Goal: Task Accomplishment & Management: Manage account settings

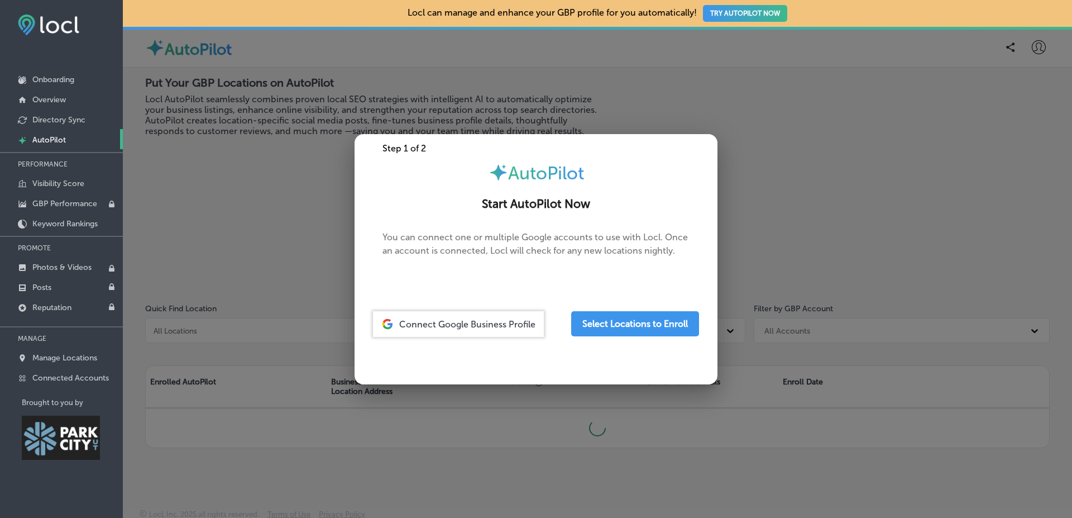
drag, startPoint x: 1010, startPoint y: 39, endPoint x: 1042, endPoint y: 39, distance: 31.8
click at [1039, 39] on div at bounding box center [536, 259] width 1072 height 518
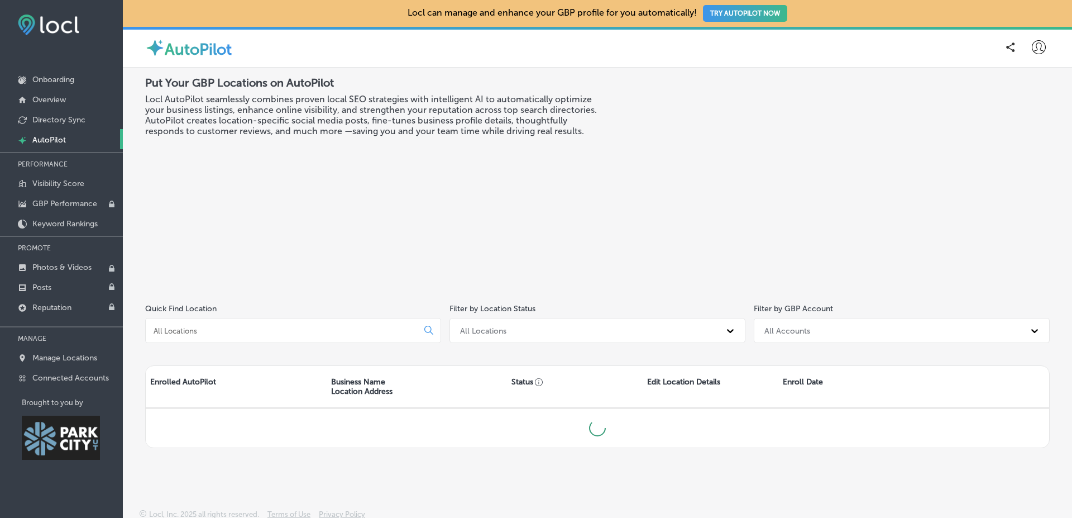
click at [1042, 39] on div "AutoPilot" at bounding box center [597, 47] width 949 height 41
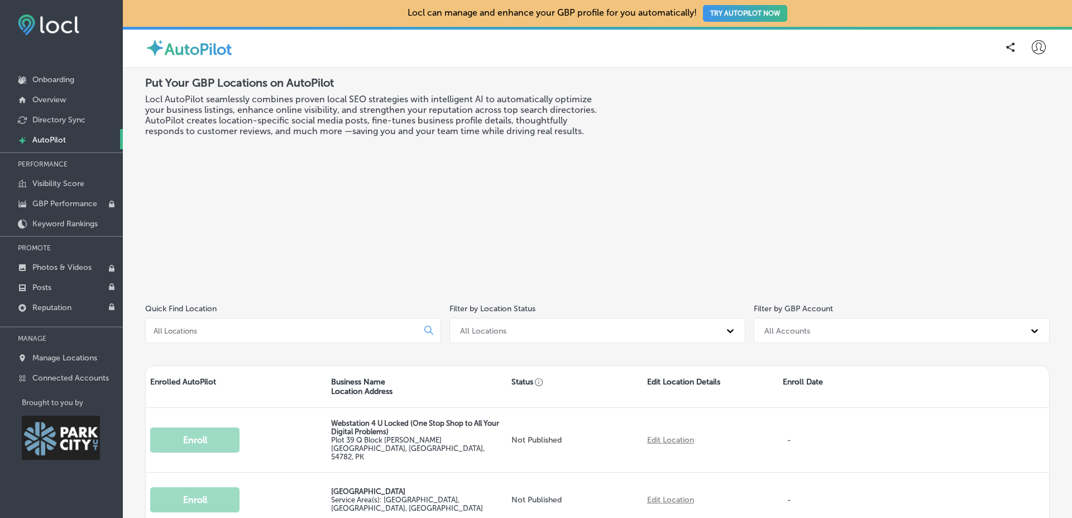
click at [1018, 58] on div at bounding box center [1014, 47] width 28 height 22
click at [1032, 50] on icon at bounding box center [1039, 47] width 14 height 14
click at [1020, 149] on p "Log Out" at bounding box center [1018, 143] width 34 height 13
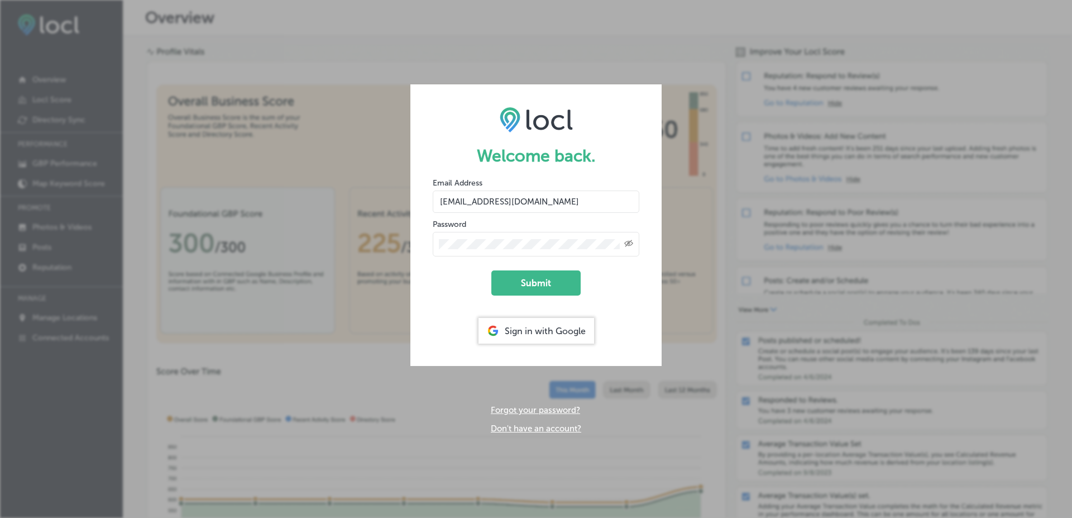
click at [547, 206] on input "[EMAIL_ADDRESS][DOMAIN_NAME]" at bounding box center [536, 201] width 207 height 22
click at [513, 202] on input "[EMAIL_ADDRESS][DOMAIN_NAME]" at bounding box center [536, 201] width 207 height 22
click at [541, 207] on input "salman.esketchers2021+testap2@gmail.com" at bounding box center [536, 201] width 207 height 22
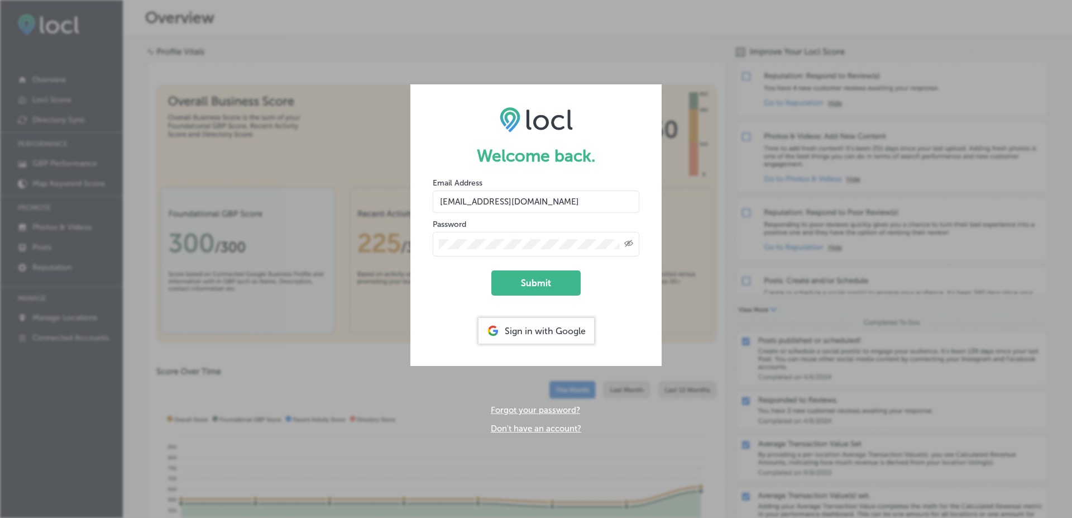
click at [541, 207] on input "salman.esketchers2021+testap2@gmail.com" at bounding box center [536, 201] width 207 height 22
click at [545, 204] on input "salman.esketchers2021+testap2@gmail.com" at bounding box center [536, 201] width 207 height 22
type input "[EMAIL_ADDRESS][DOMAIN_NAME]"
click at [550, 273] on button "Submit" at bounding box center [535, 282] width 89 height 25
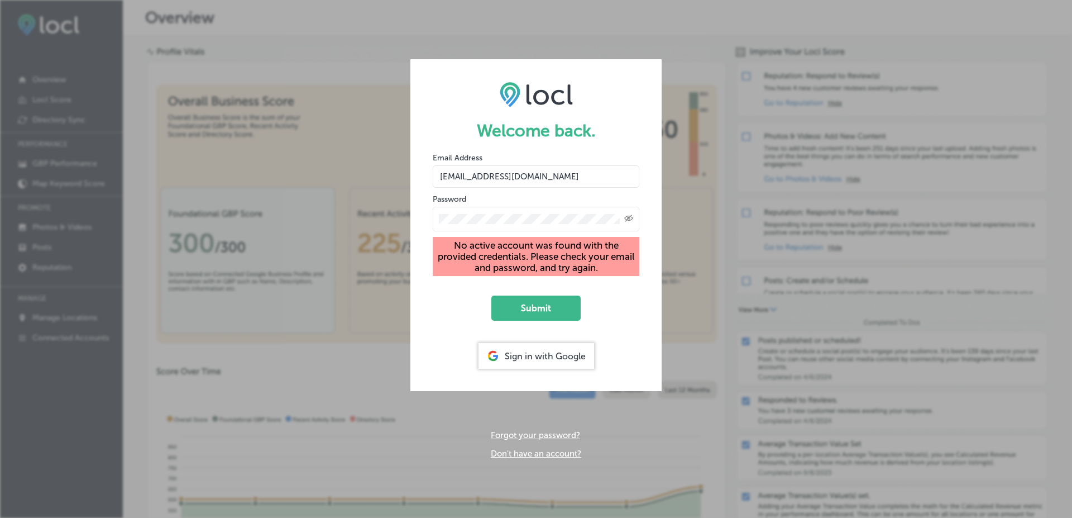
click at [541, 457] on div "Welcome back. Email Address salman.esketchers2021+test12sept25@gmail.com Passwo…" at bounding box center [536, 259] width 1072 height 518
click at [540, 453] on link "Don't have an account?" at bounding box center [536, 453] width 90 height 10
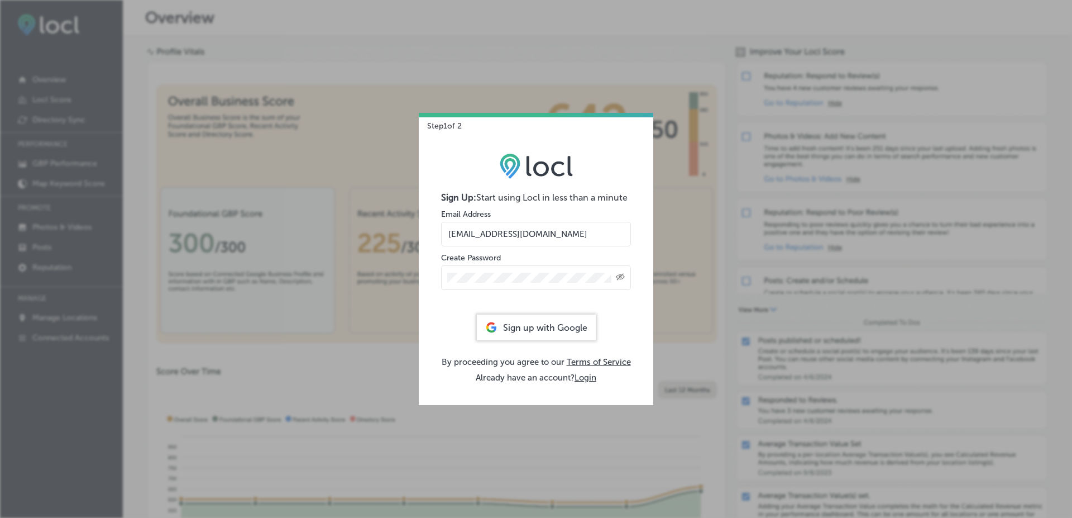
click at [522, 230] on input "[EMAIL_ADDRESS][DOMAIN_NAME]" at bounding box center [536, 234] width 190 height 25
click at [527, 234] on input "[EMAIL_ADDRESS][DOMAIN_NAME]" at bounding box center [536, 234] width 190 height 25
click at [571, 233] on input "[EMAIL_ADDRESS][DOMAIN_NAME]" at bounding box center [536, 234] width 190 height 25
type input "[EMAIL_ADDRESS][DOMAIN_NAME]"
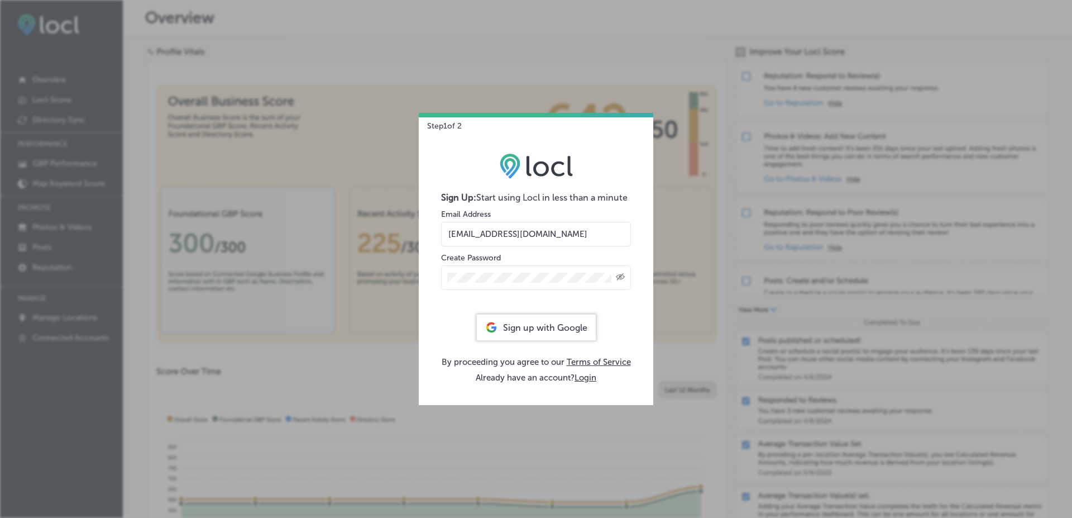
click at [453, 330] on div "Sign Up: Start using Locl in less than a minute Email Address salman.esketchers…" at bounding box center [536, 268] width 235 height 274
click at [461, 312] on div "Sign Up: Start using Locl in less than a minute Email Address salman.esketchers…" at bounding box center [536, 268] width 235 height 274
click at [544, 303] on form "Sign Up: Start using Locl in less than a minute Email Address [EMAIL_ADDRESS][D…" at bounding box center [536, 250] width 190 height 117
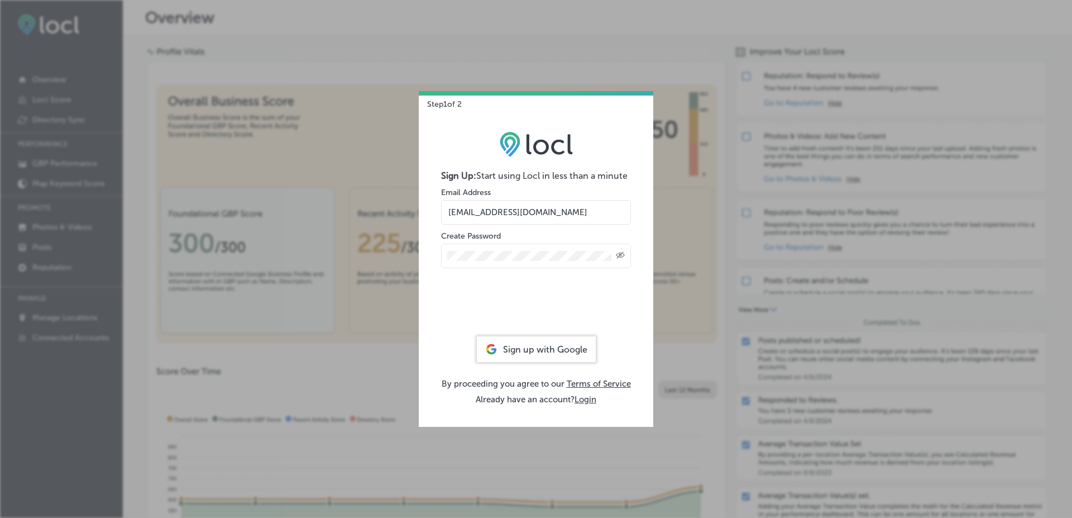
click at [541, 261] on div "Created with Sketch." at bounding box center [536, 256] width 190 height 25
click at [504, 207] on div "Email Address [EMAIL_ADDRESS][DOMAIN_NAME]" at bounding box center [536, 206] width 190 height 38
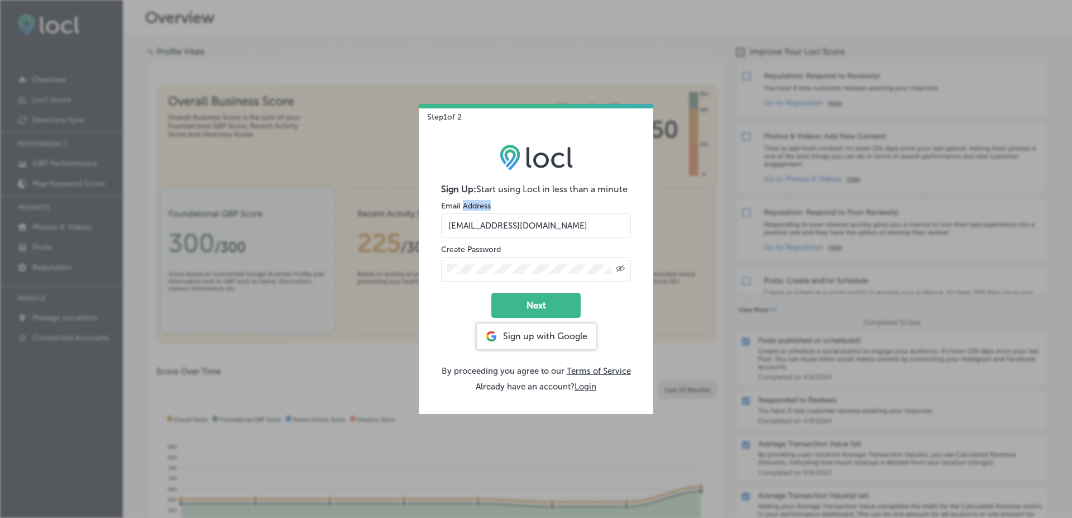
click at [504, 207] on div "Email Address [EMAIL_ADDRESS][DOMAIN_NAME]" at bounding box center [536, 219] width 190 height 38
click at [491, 222] on input "[EMAIL_ADDRESS][DOMAIN_NAME]" at bounding box center [536, 225] width 190 height 25
click at [566, 231] on input "[EMAIL_ADDRESS][DOMAIN_NAME]" at bounding box center [536, 225] width 190 height 25
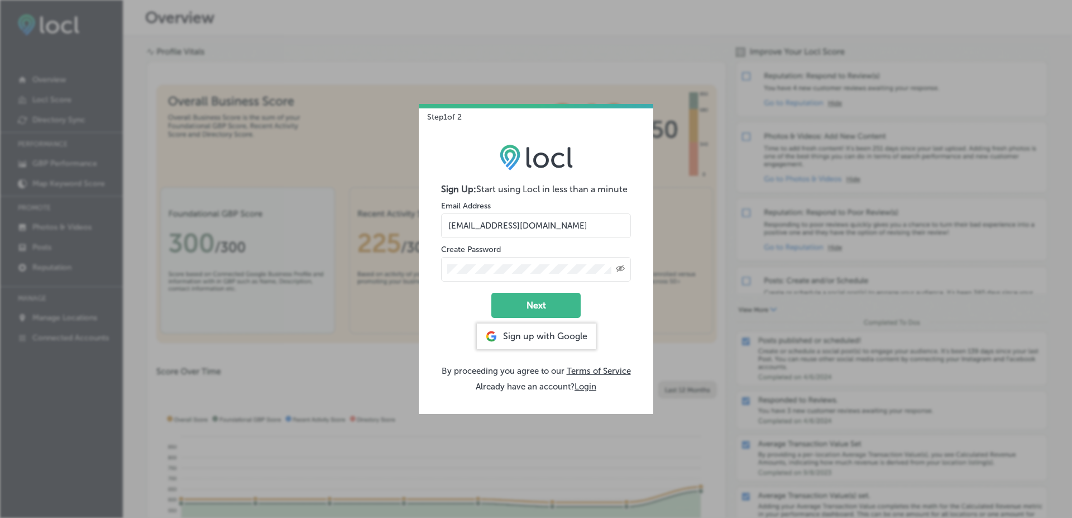
click at [566, 231] on input "[EMAIL_ADDRESS][DOMAIN_NAME]" at bounding box center [536, 225] width 190 height 25
click at [566, 227] on input "[EMAIL_ADDRESS][DOMAIN_NAME]" at bounding box center [536, 225] width 190 height 25
type input "[EMAIL_ADDRESS][DOMAIN_NAME]"
click at [466, 289] on form "Sign Up: Start using Locl in less than a minute Email Address [EMAIL_ADDRESS][D…" at bounding box center [536, 251] width 190 height 134
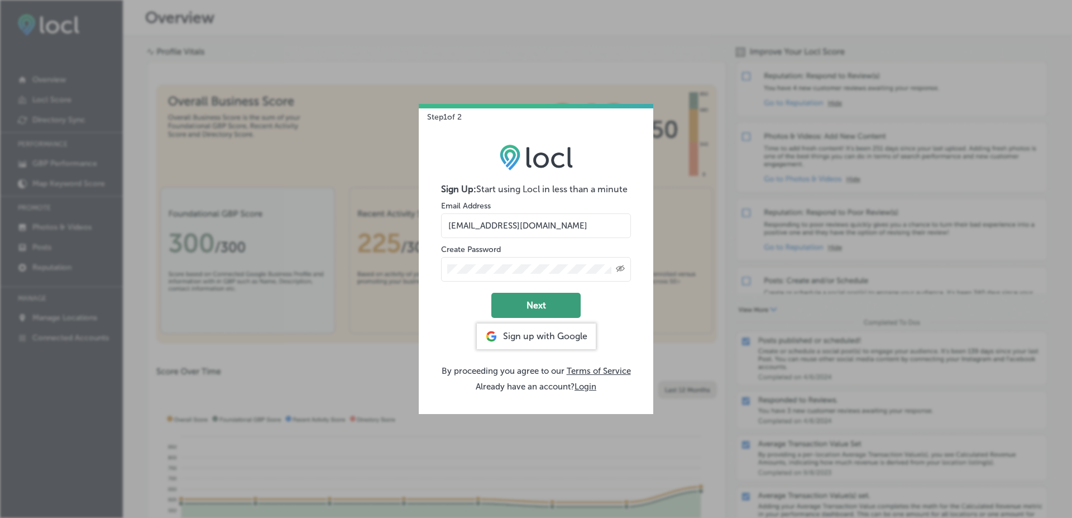
click at [547, 300] on button "Next" at bounding box center [535, 305] width 89 height 25
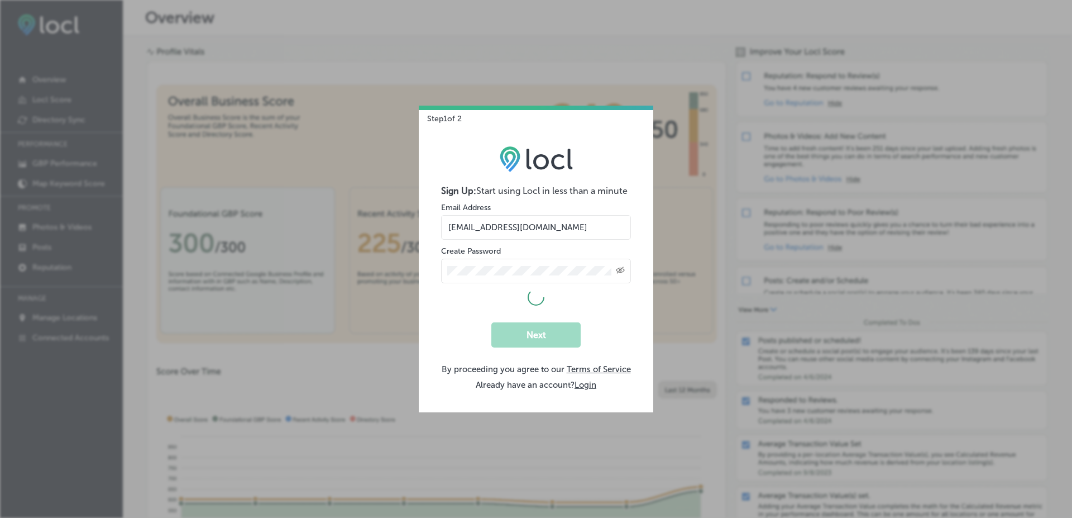
select select "US"
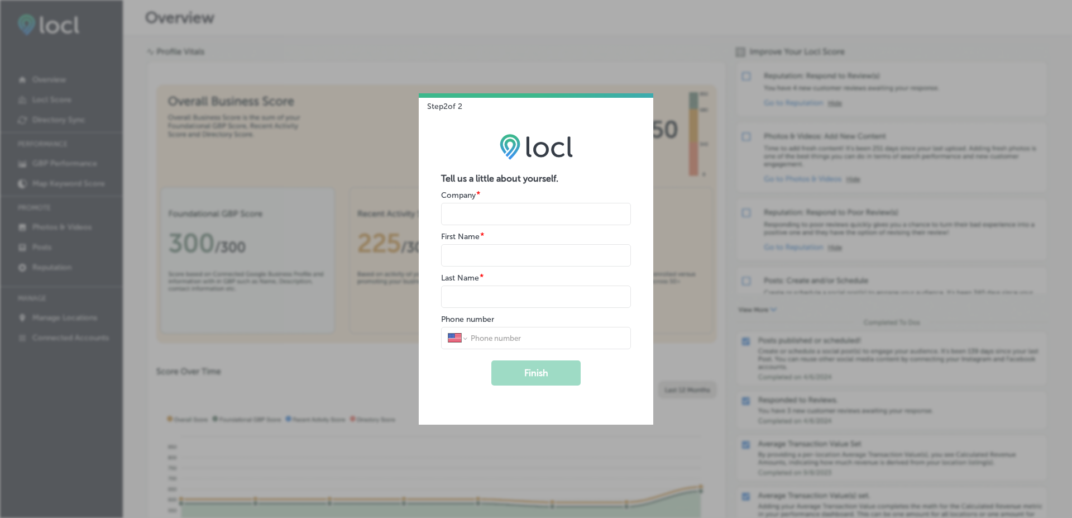
click at [541, 217] on input "name" at bounding box center [536, 214] width 190 height 22
type input "esk"
click at [527, 259] on input "name" at bounding box center [536, 255] width 190 height 22
type input "[DEMOGRAPHIC_DATA]"
type input "[PERSON_NAME]"
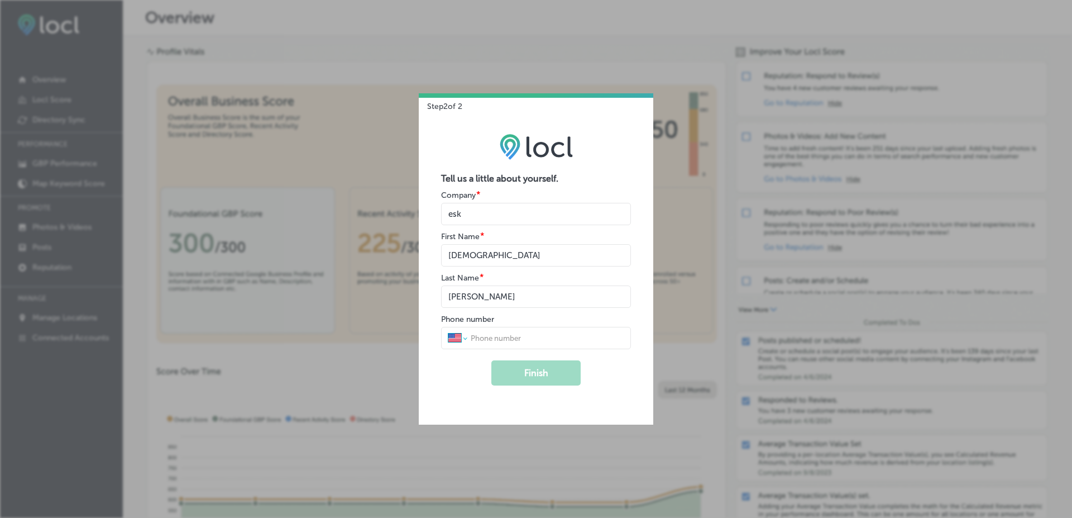
select select "PK"
type input "0321 4302457"
click at [523, 358] on form "Tell us a little about yourself. Company * First Name * Last Name * Phone numbe…" at bounding box center [536, 279] width 190 height 212
click at [524, 369] on button "Finish" at bounding box center [535, 372] width 89 height 25
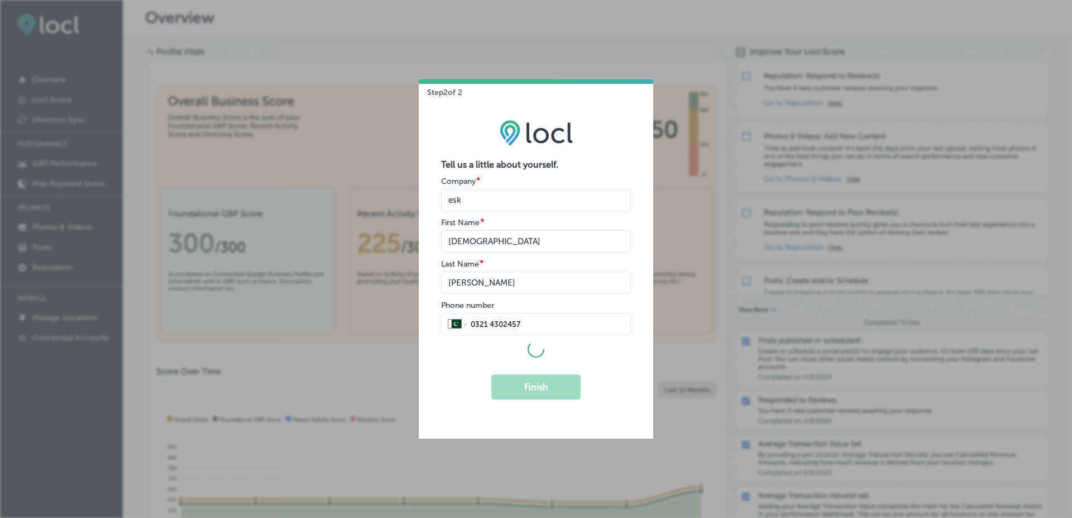
click at [628, 375] on form "Tell us a little about yourself. Company * First Name * Last Name * Phone numbe…" at bounding box center [536, 279] width 190 height 240
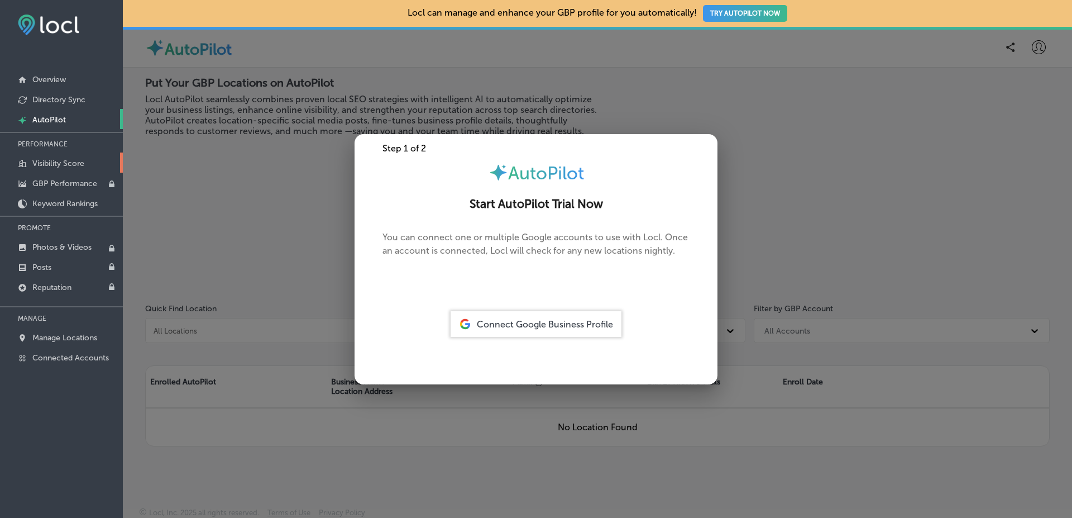
click at [87, 163] on link "Visibility Score" at bounding box center [61, 162] width 123 height 20
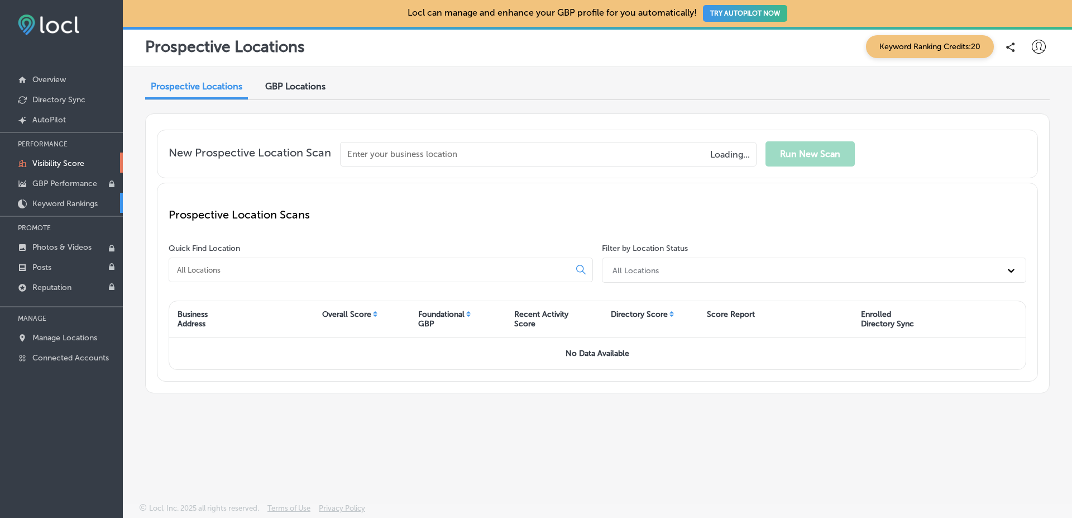
click at [78, 204] on p "Keyword Rankings" at bounding box center [64, 203] width 65 height 9
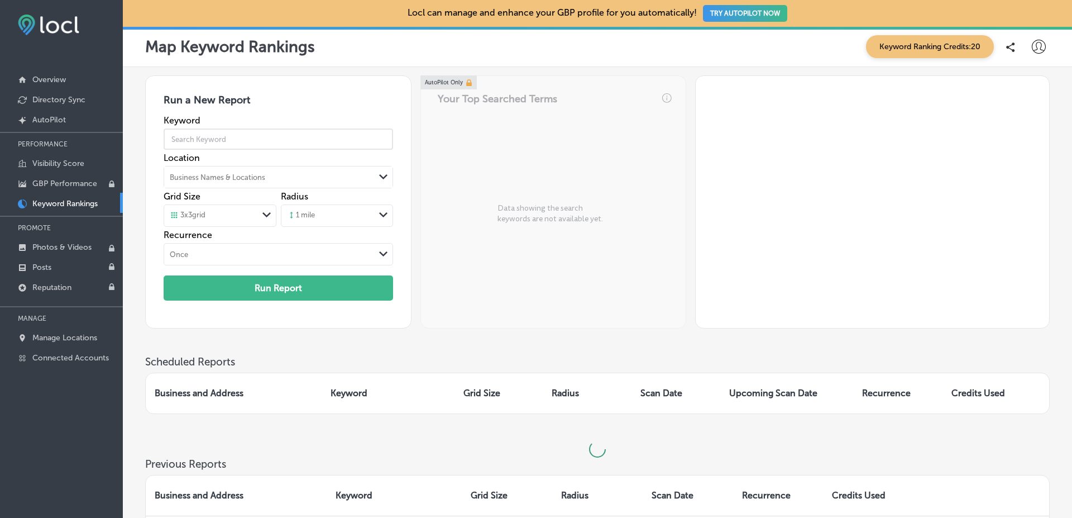
click at [273, 133] on input "text" at bounding box center [278, 138] width 229 height 31
type input "burger"
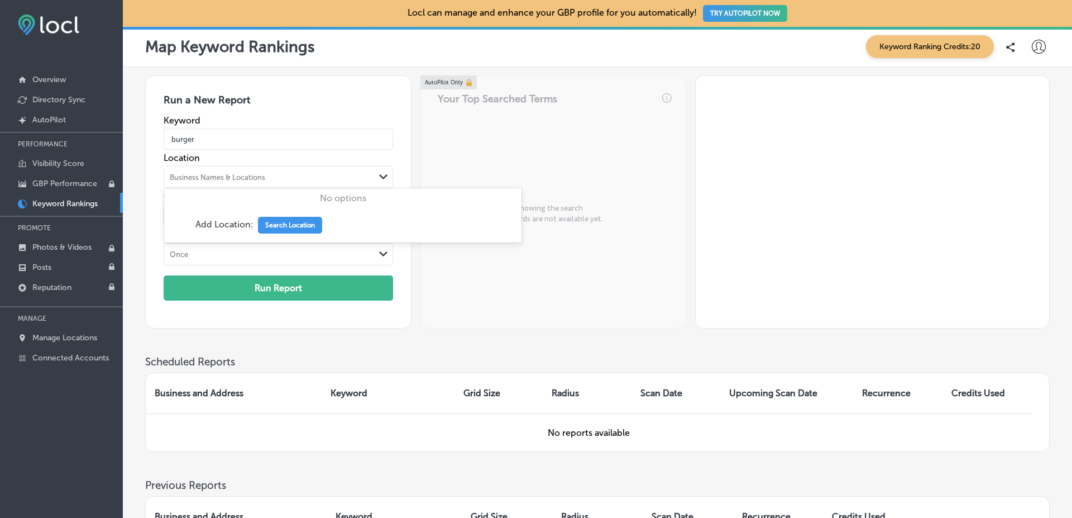
click at [241, 179] on div "Business Names & Locations" at bounding box center [218, 177] width 96 height 8
click at [273, 225] on button "Search Location" at bounding box center [290, 225] width 64 height 17
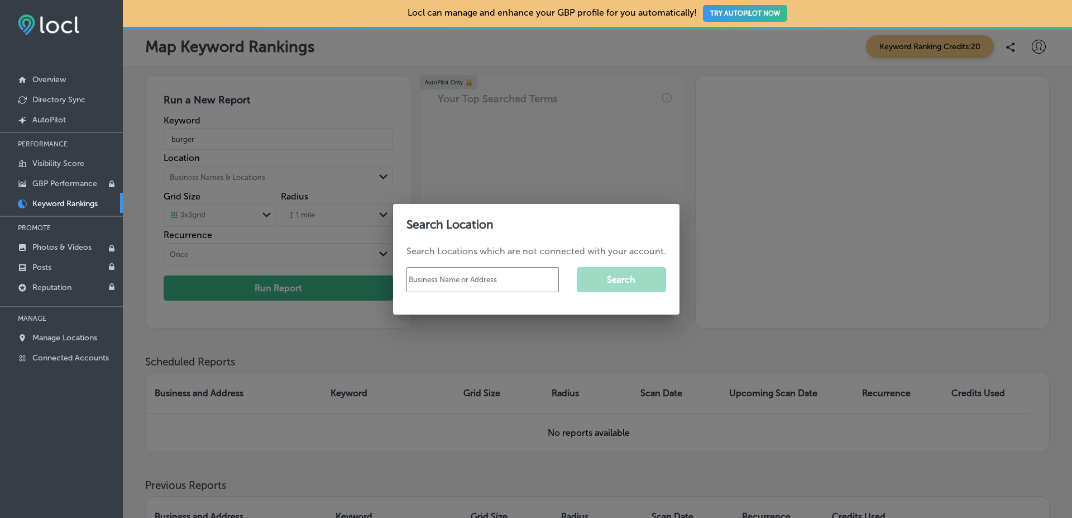
click at [480, 278] on input "text" at bounding box center [483, 279] width 152 height 25
type input "burger king"
click at [610, 286] on button "Search" at bounding box center [621, 279] width 89 height 25
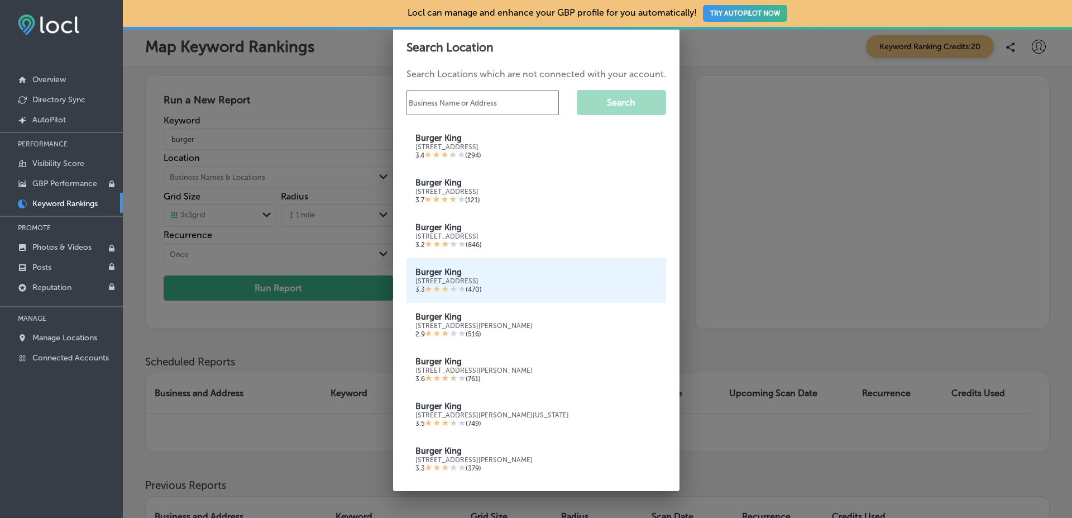
click at [552, 293] on div "3.3 ( 470 )" at bounding box center [537, 289] width 242 height 9
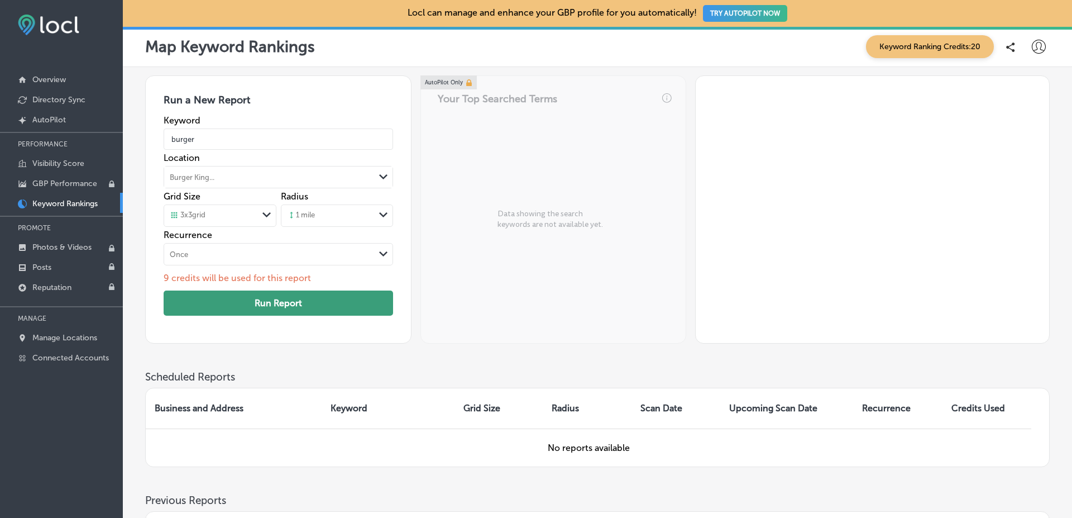
click at [290, 299] on button "Run Report" at bounding box center [278, 302] width 229 height 25
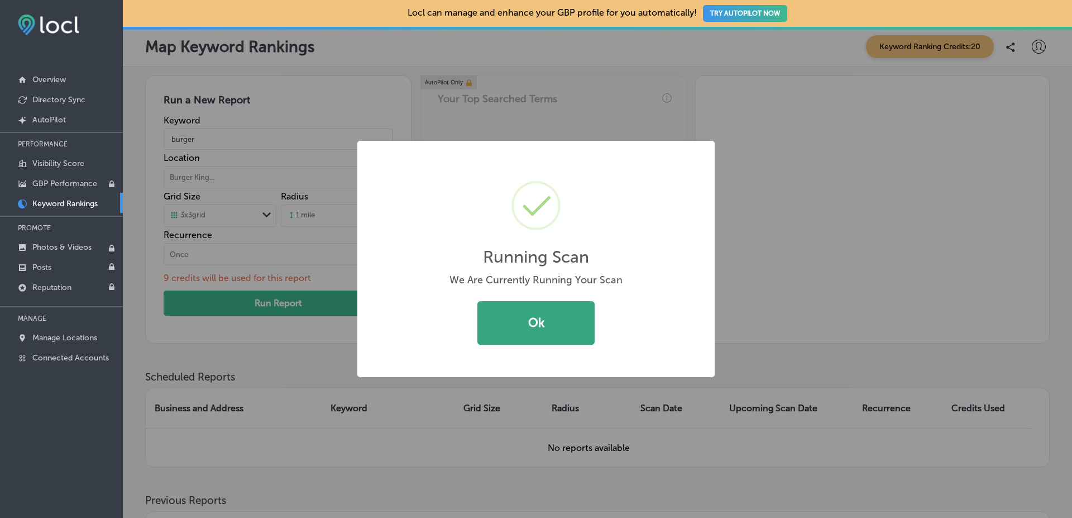
click at [510, 328] on button "Ok" at bounding box center [536, 323] width 117 height 44
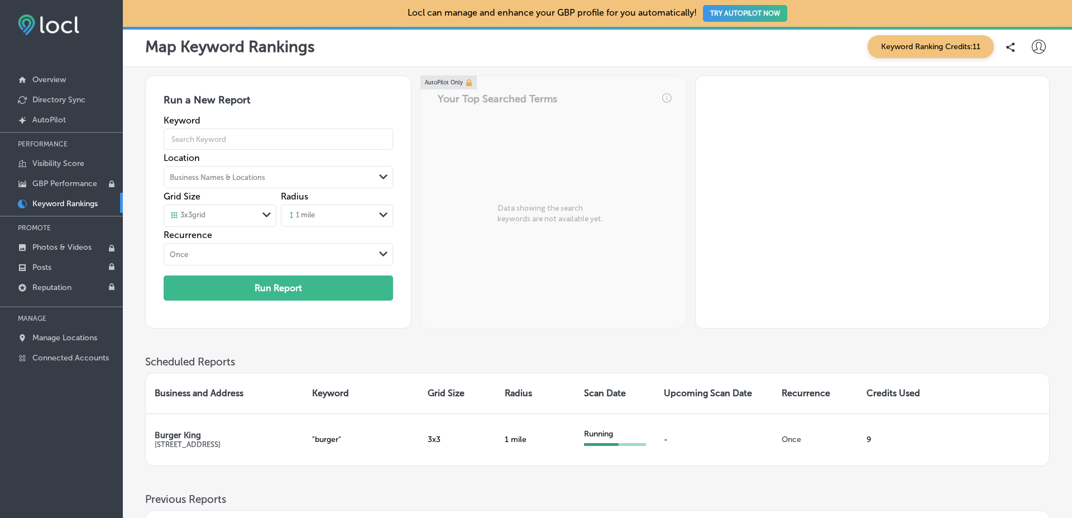
scroll to position [80, 0]
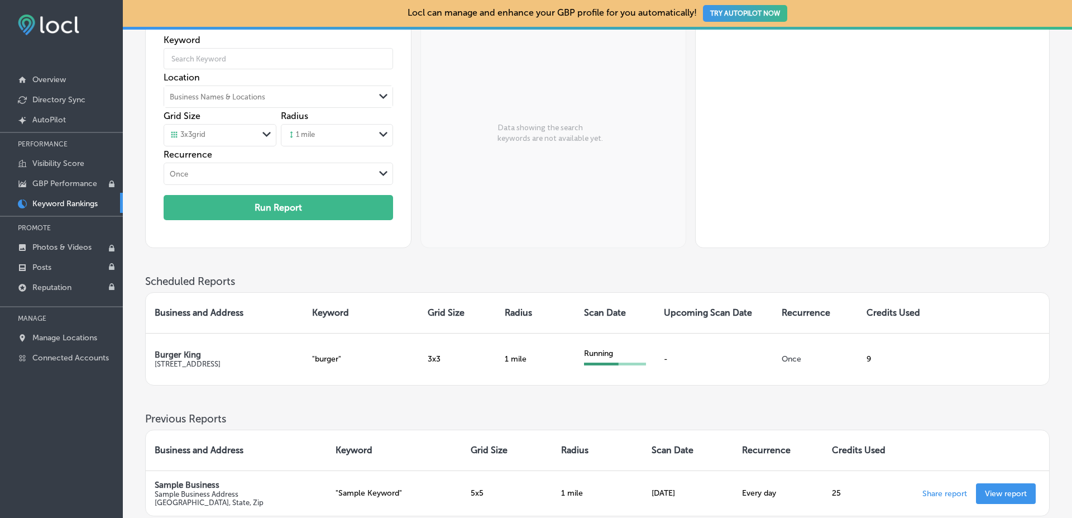
click at [315, 403] on div "Scheduled Reports Business and Address Keyword Grid Size Radius Scan Date Upcom…" at bounding box center [597, 343] width 905 height 137
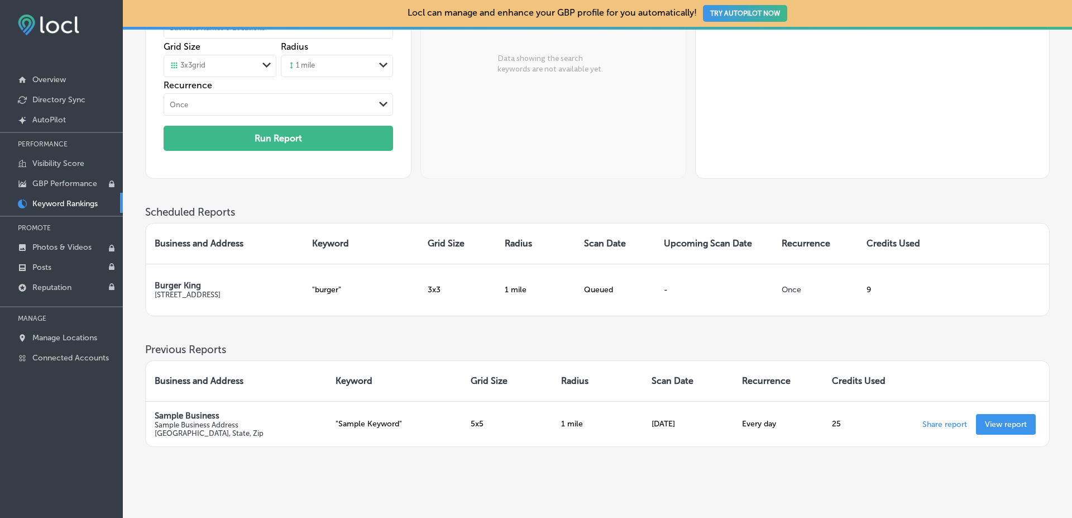
scroll to position [182, 0]
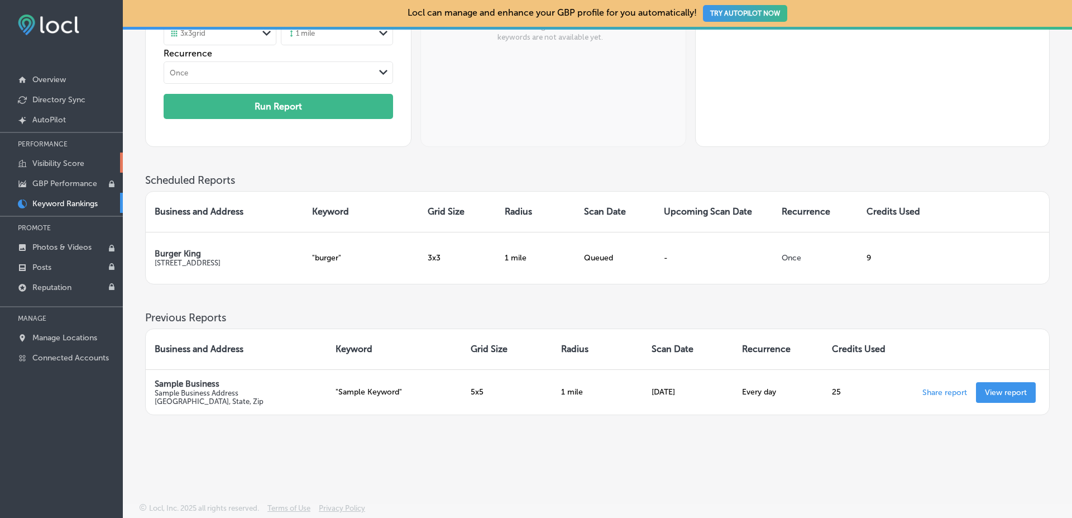
click at [111, 168] on link "Visibility Score" at bounding box center [61, 162] width 123 height 20
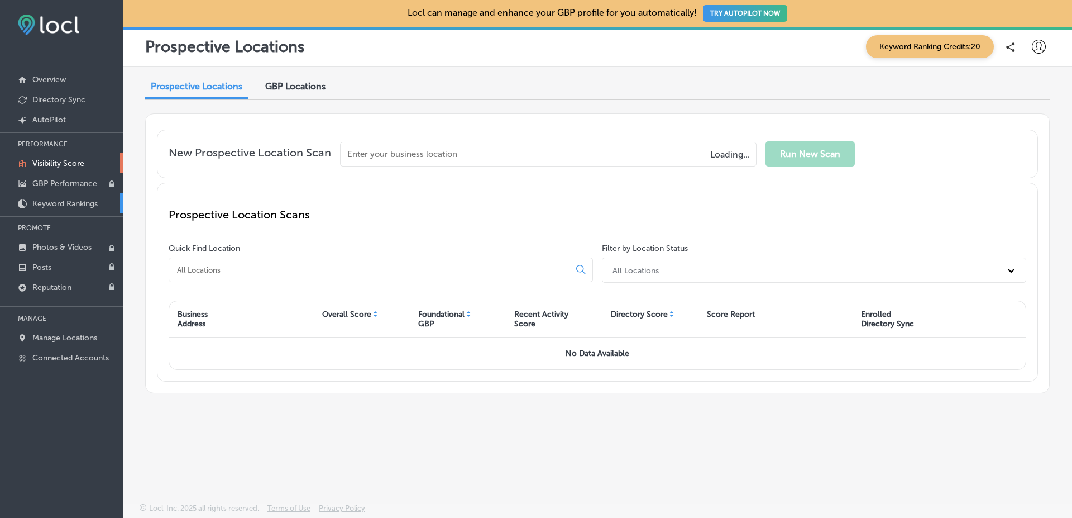
click at [91, 197] on link "Keyword Rankings" at bounding box center [61, 203] width 123 height 20
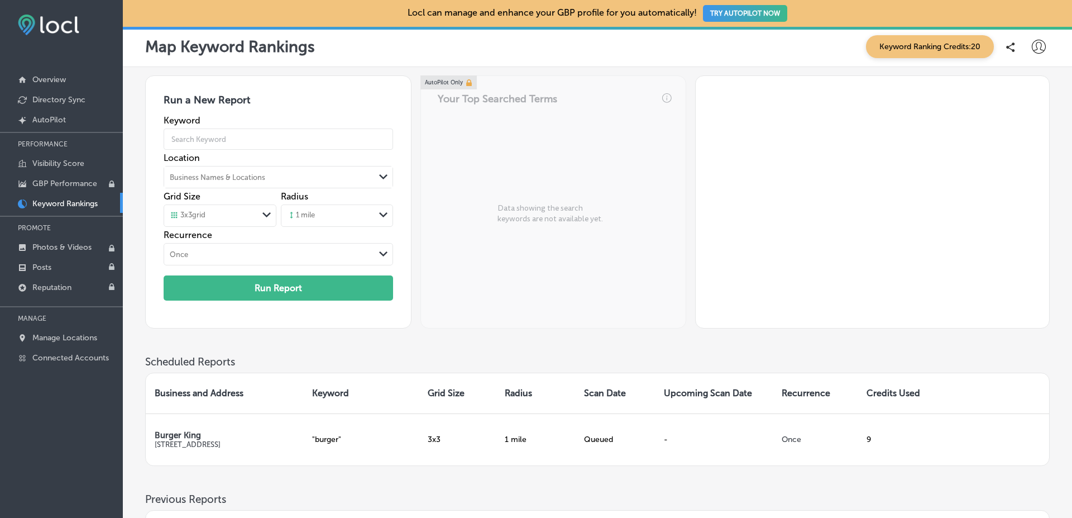
click at [155, 351] on div "Run a New Report Keyword Location Business Names & Locations Path Created with …" at bounding box center [597, 215] width 905 height 280
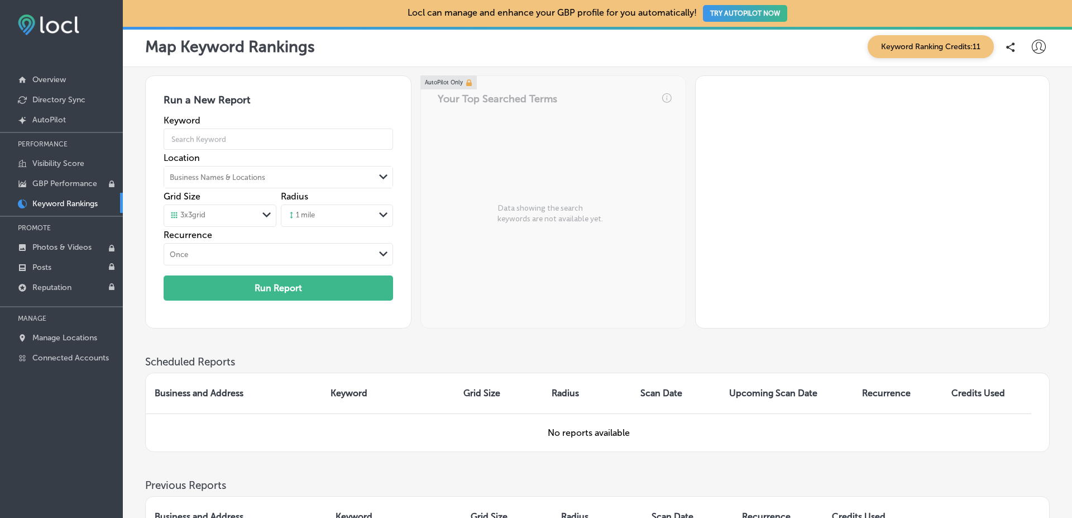
scroll to position [165, 0]
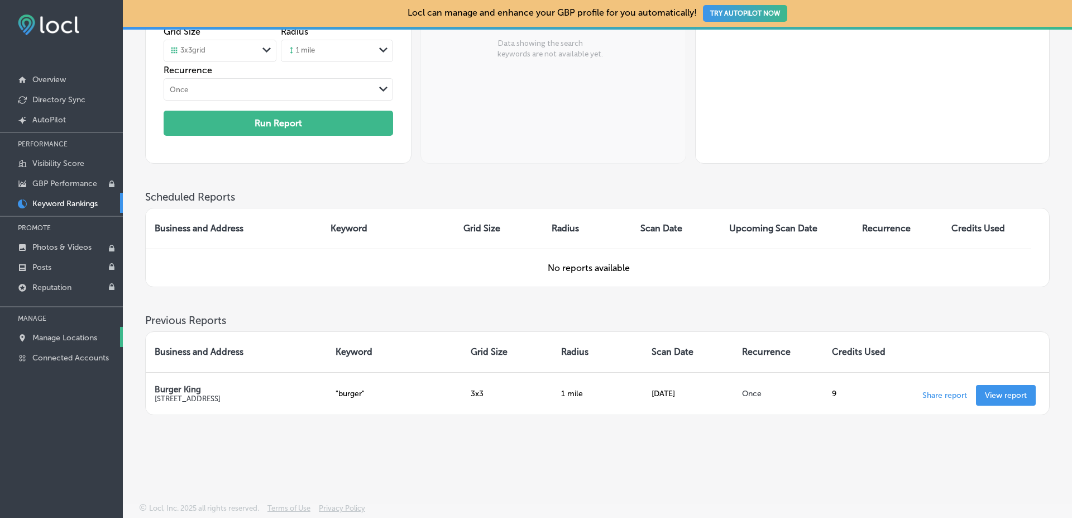
click at [112, 338] on link "Manage Locations" at bounding box center [61, 337] width 123 height 20
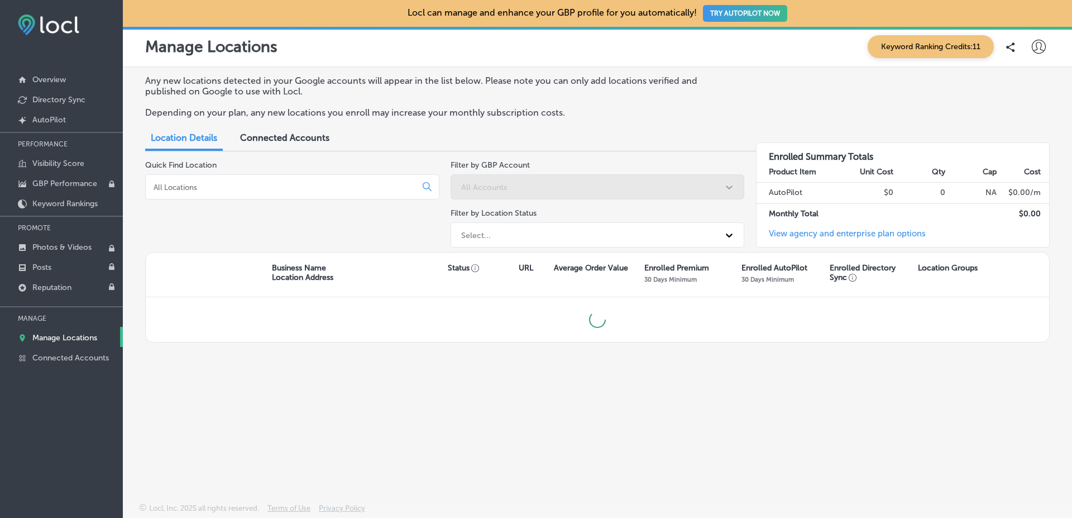
click at [415, 212] on div "Quick Find Location" at bounding box center [292, 206] width 294 height 92
click at [298, 137] on span "Connected Accounts" at bounding box center [284, 137] width 89 height 11
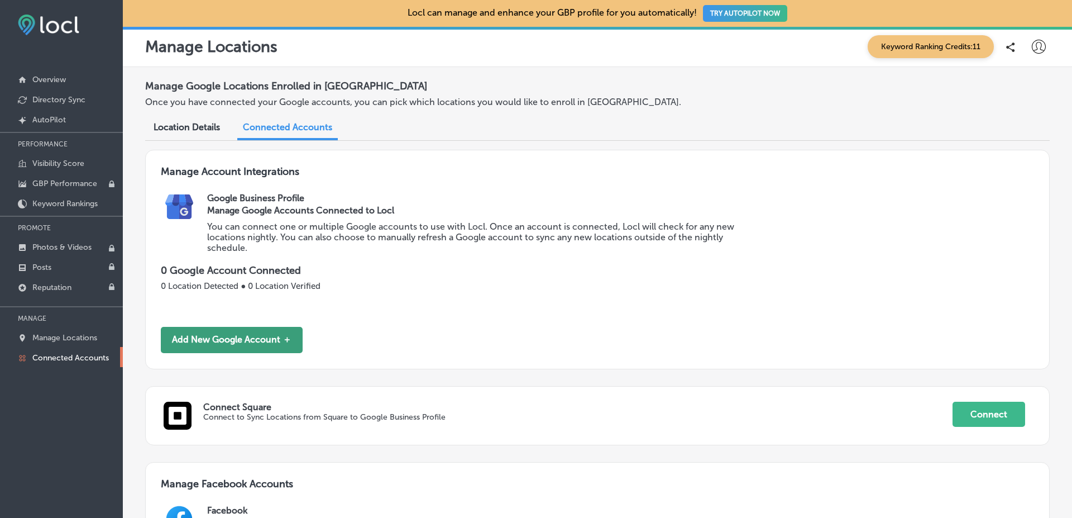
click at [285, 343] on button "Add New Google Account ＋" at bounding box center [232, 340] width 142 height 26
click at [284, 351] on button "Add New Google Account ＋" at bounding box center [232, 340] width 142 height 26
